Goal: Navigation & Orientation: Find specific page/section

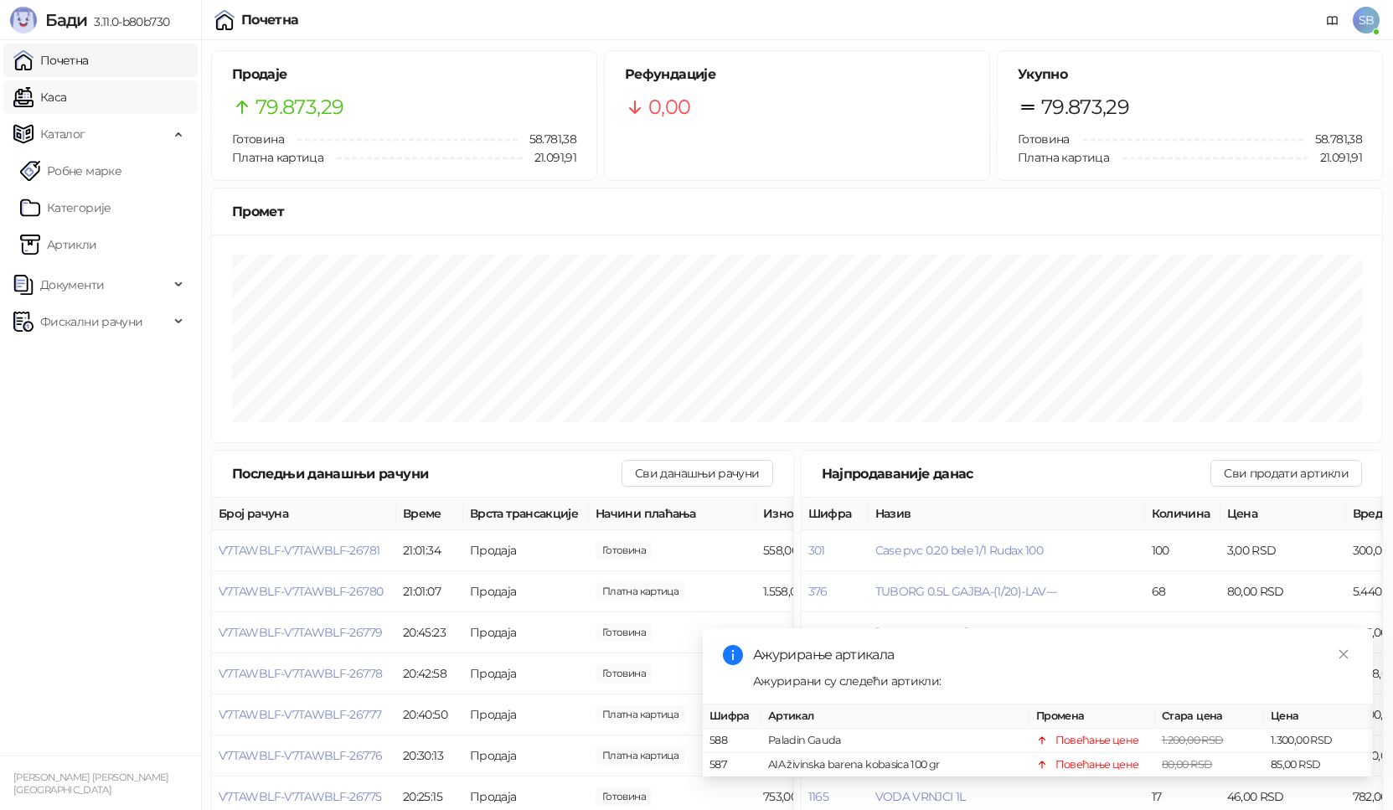
click at [66, 109] on link "Каса" at bounding box center [39, 97] width 53 height 34
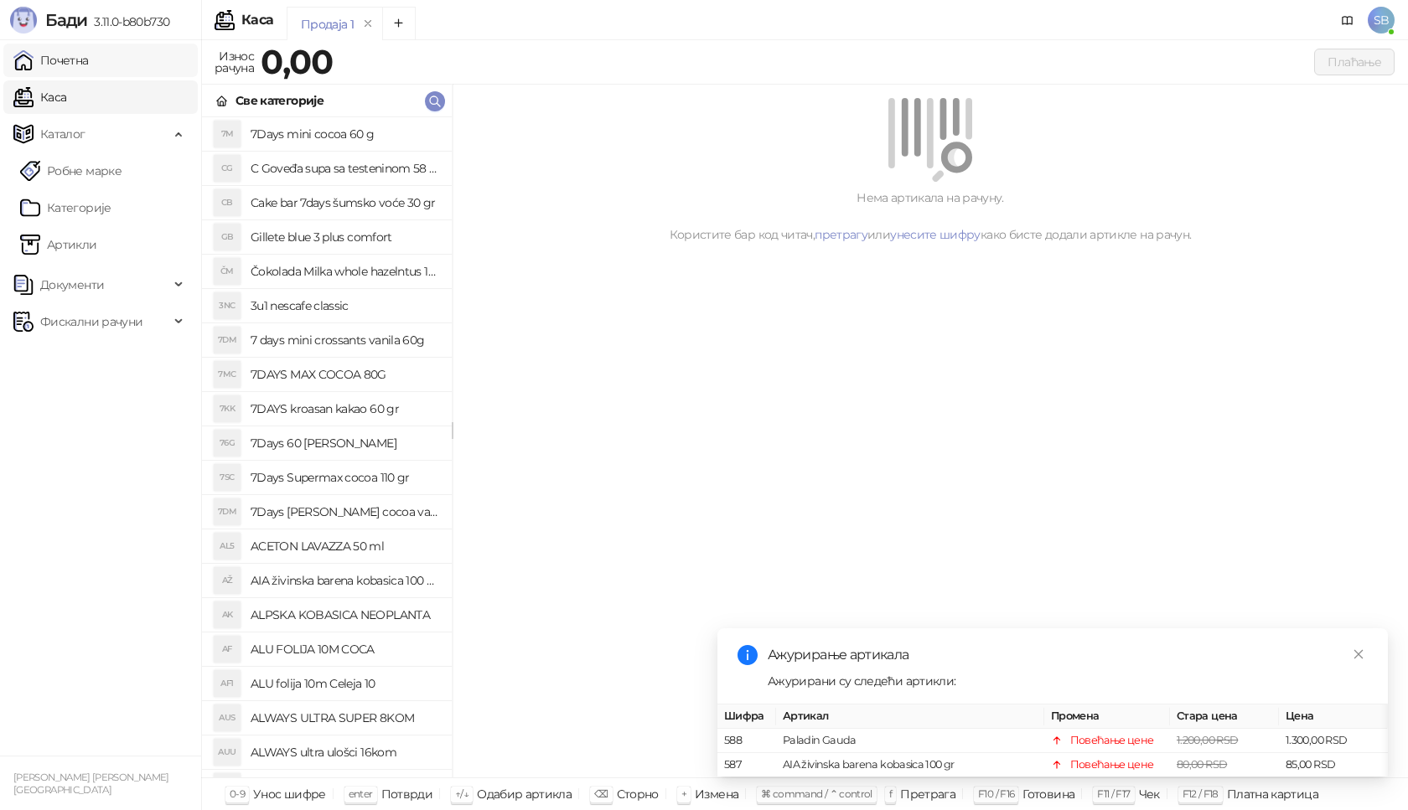
click at [89, 63] on link "Почетна" at bounding box center [50, 61] width 75 height 34
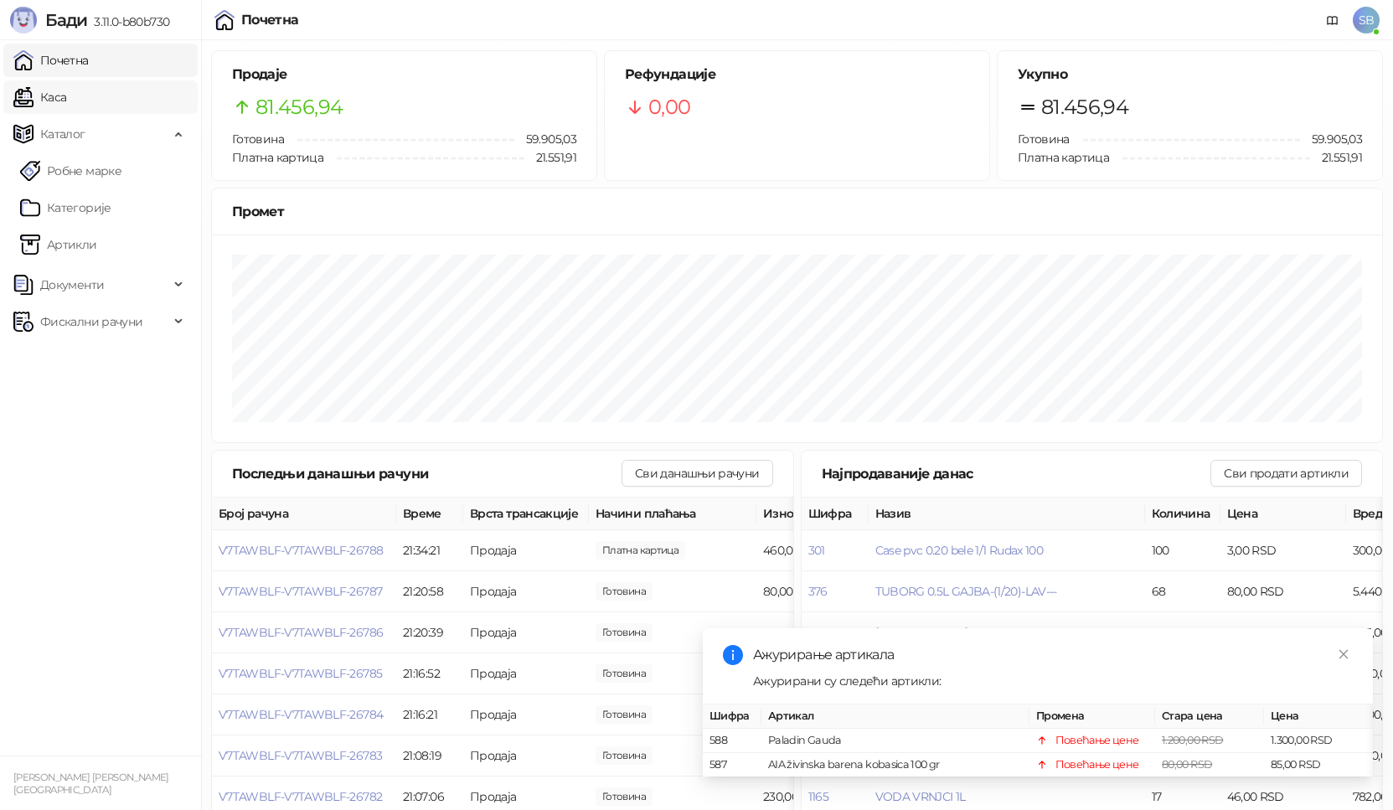
click at [66, 98] on link "Каса" at bounding box center [39, 97] width 53 height 34
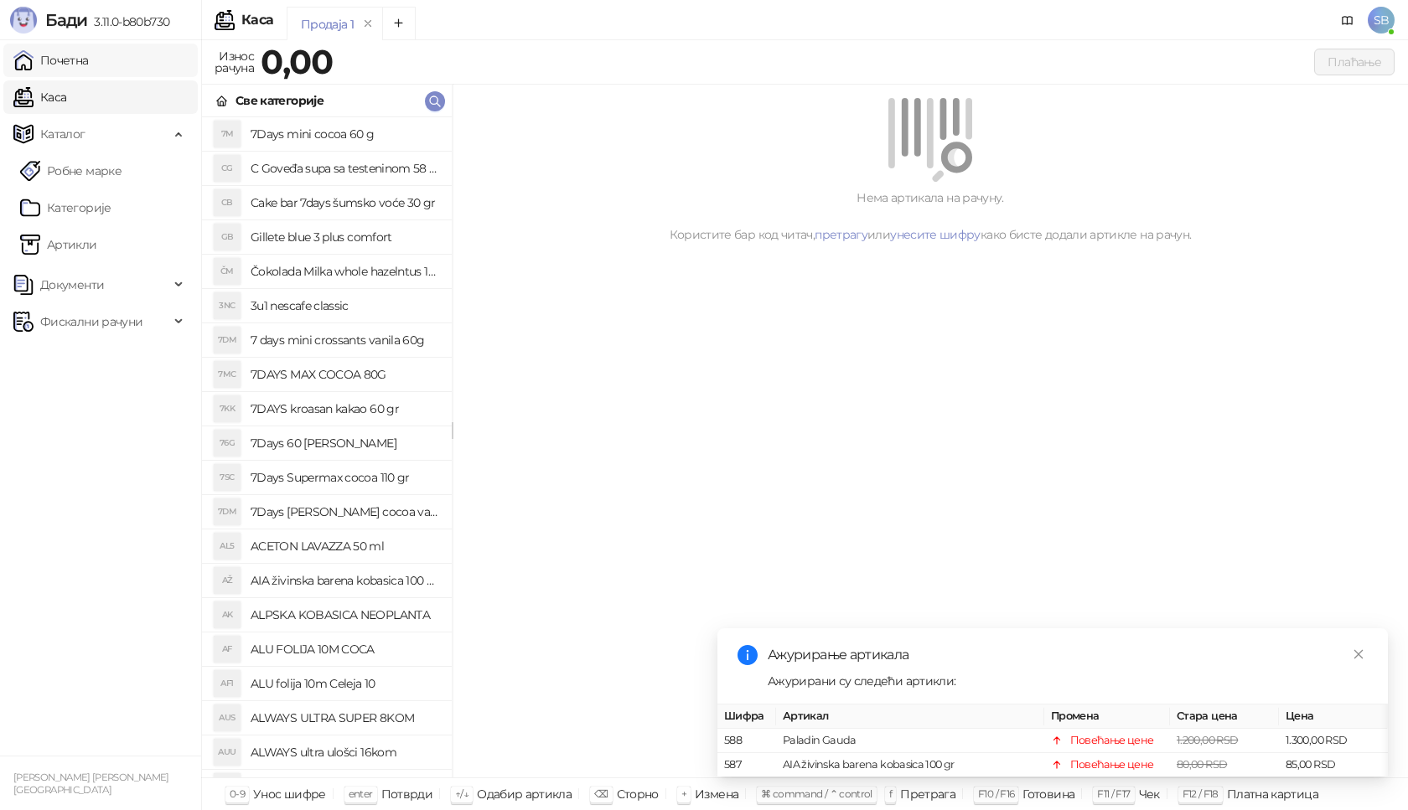
click at [89, 71] on link "Почетна" at bounding box center [50, 61] width 75 height 34
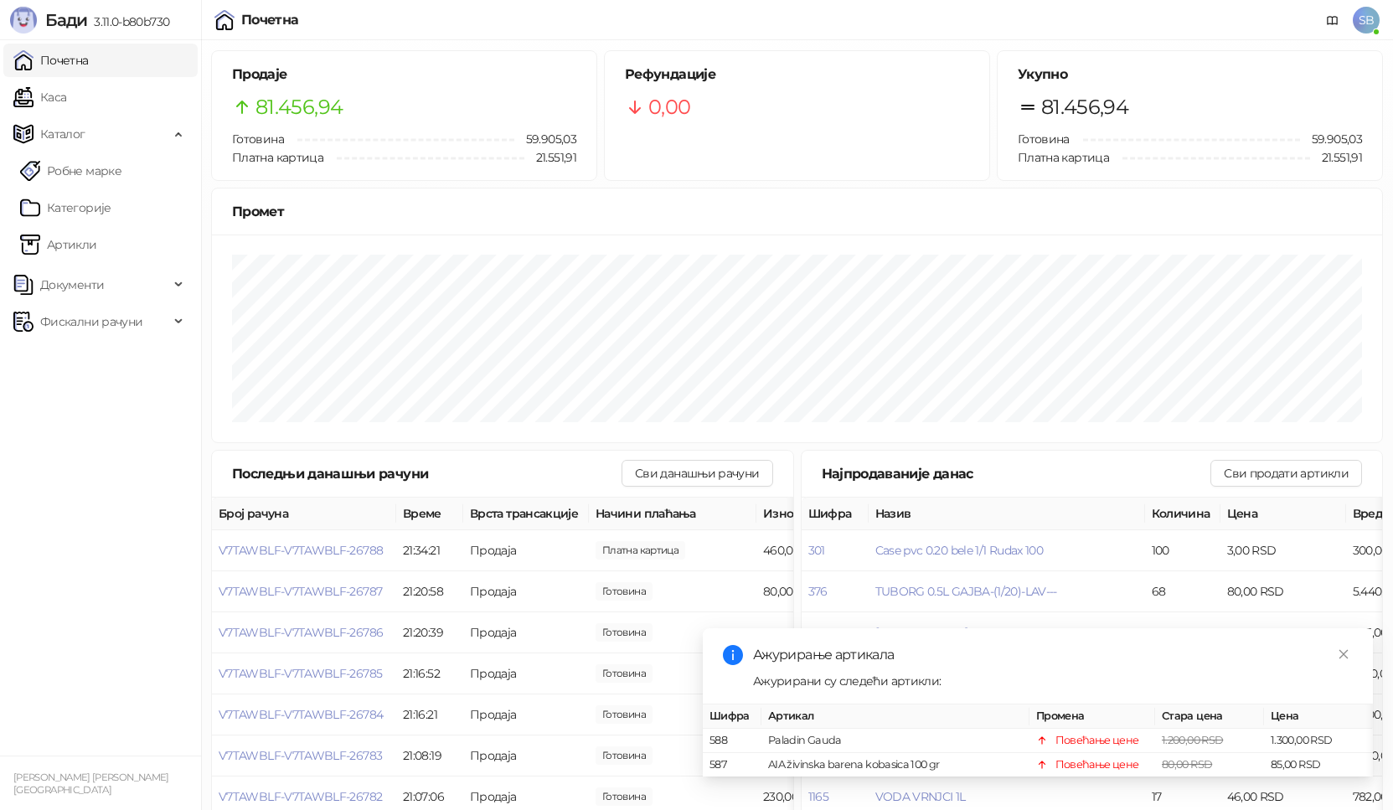
click at [89, 62] on link "Почетна" at bounding box center [50, 61] width 75 height 34
click at [66, 85] on link "Каса" at bounding box center [39, 97] width 53 height 34
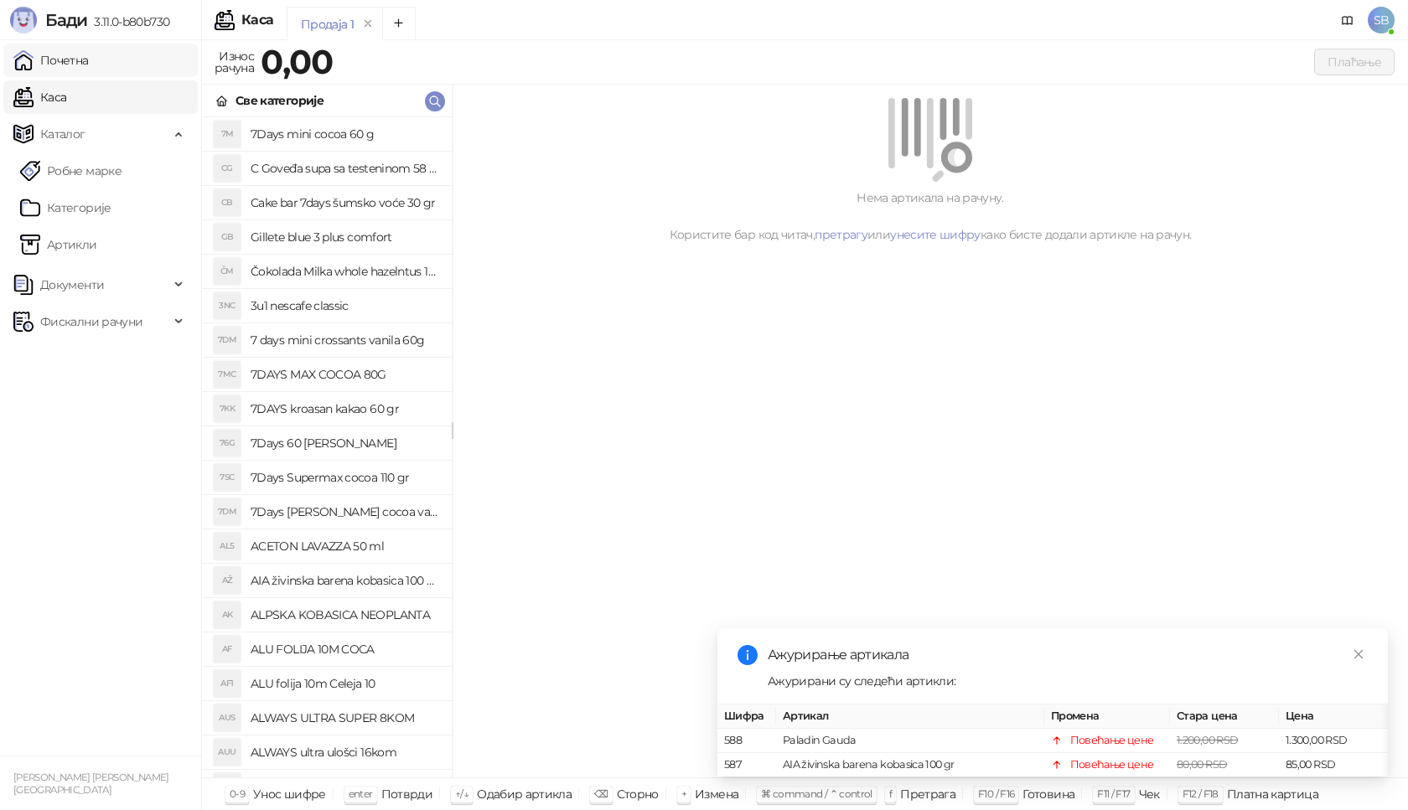
click at [89, 62] on link "Почетна" at bounding box center [50, 61] width 75 height 34
